Goal: Check status: Check status

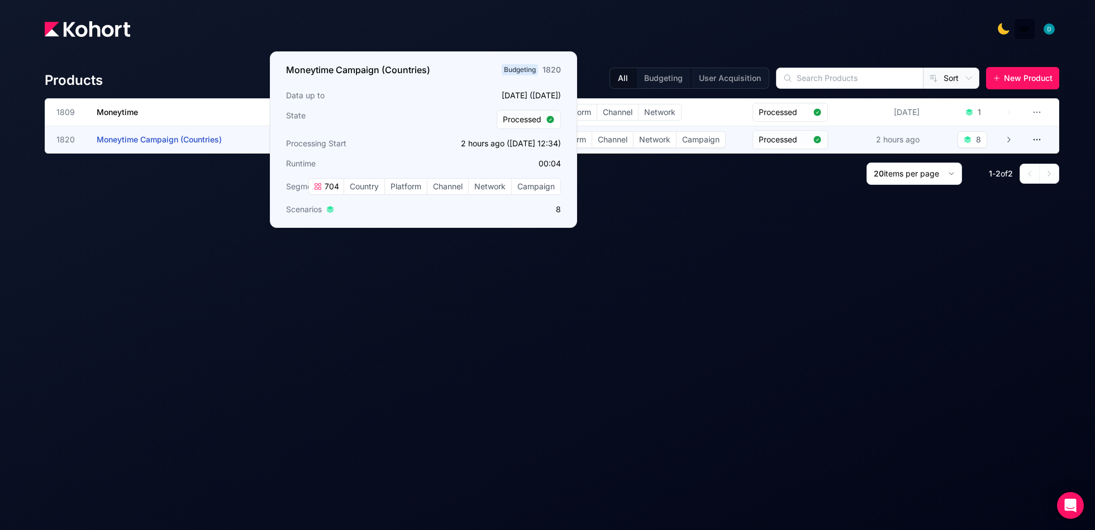
click at [193, 137] on span "Moneytime Campaign (Countries)" at bounding box center [159, 140] width 125 height 10
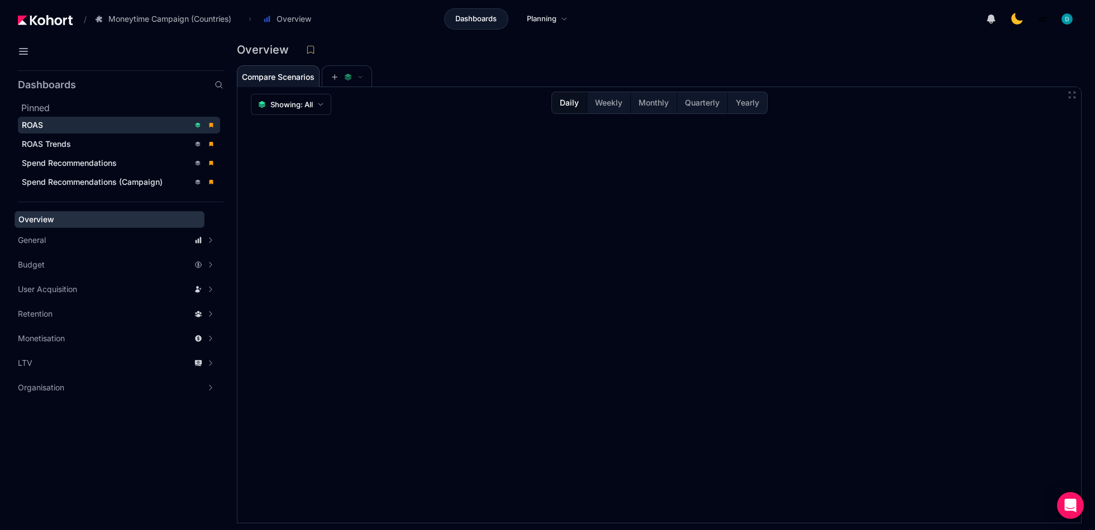
click at [48, 132] on span "ROAS" at bounding box center [119, 125] width 202 height 17
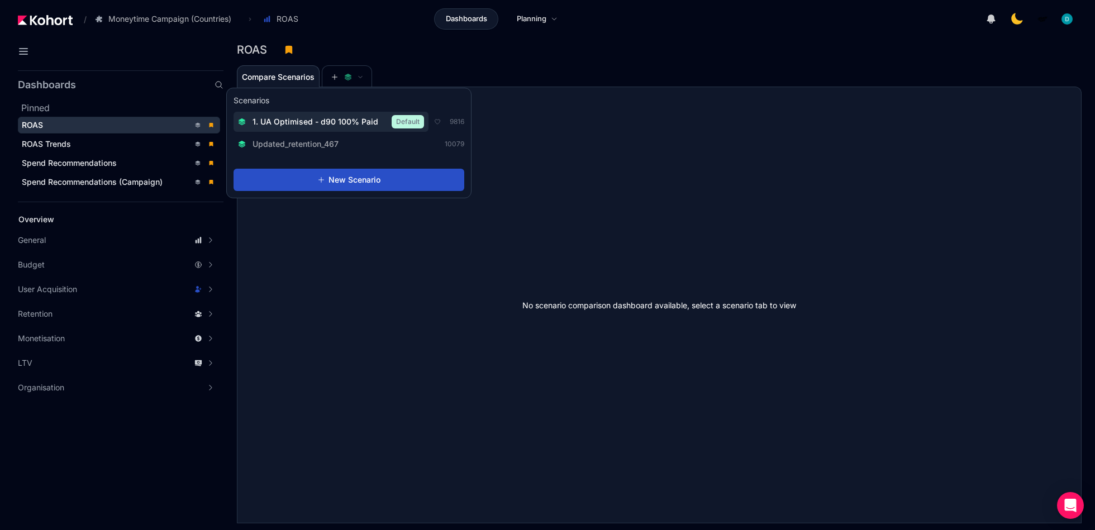
click at [331, 112] on button "1. UA Optimised - d90 100% Paid Default" at bounding box center [331, 122] width 195 height 20
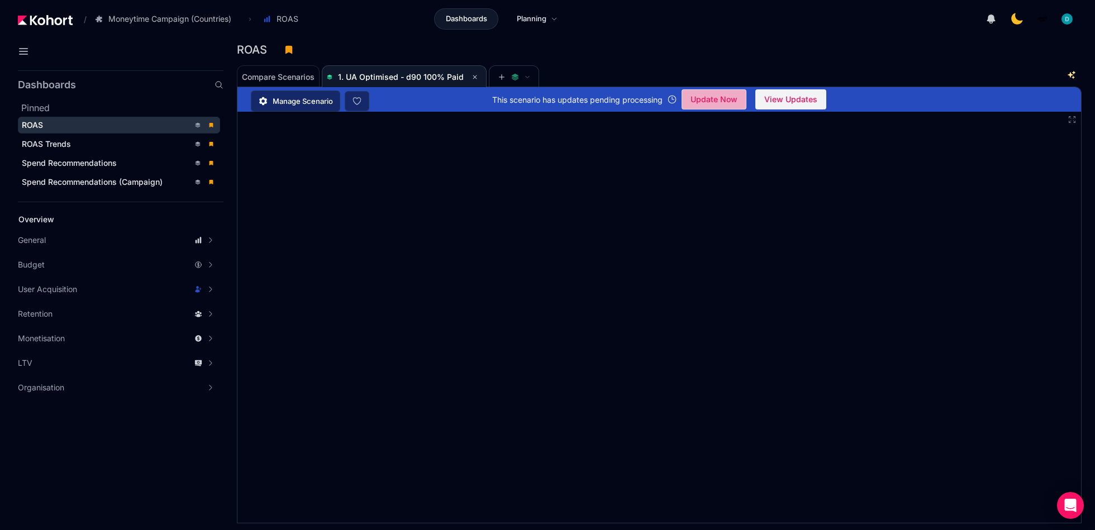
click at [715, 96] on span "Update Now" at bounding box center [714, 99] width 47 height 17
